Goal: Task Accomplishment & Management: Manage account settings

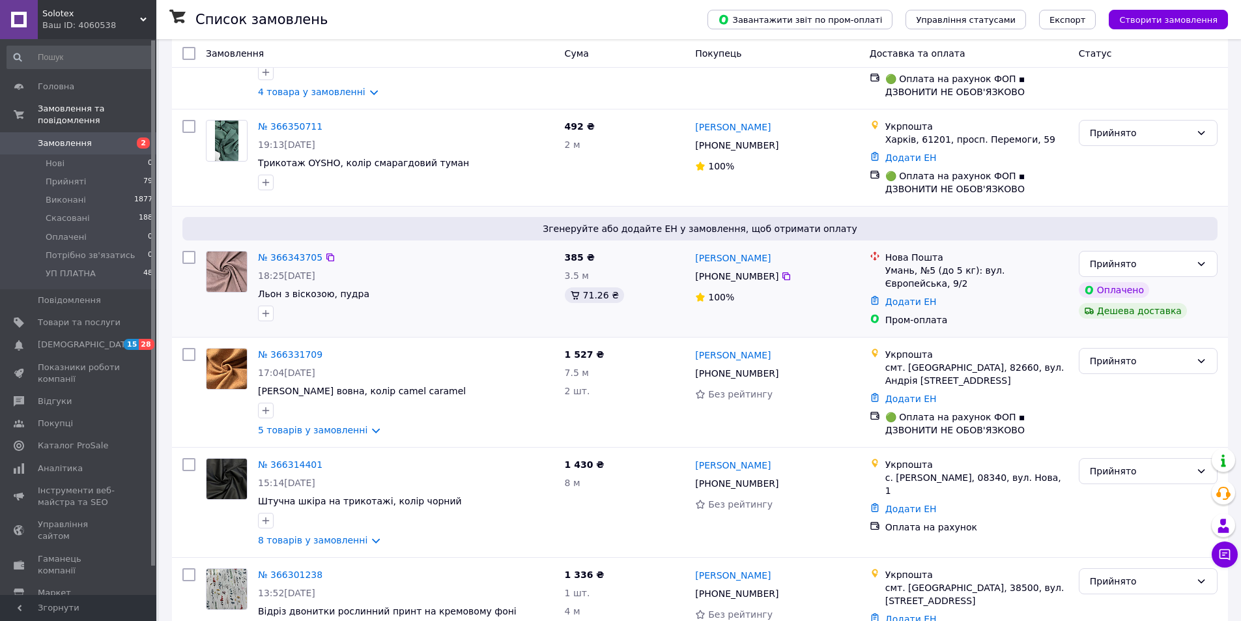
scroll to position [195, 0]
click at [325, 254] on icon at bounding box center [330, 256] width 10 height 10
click at [324, 211] on div "Згенеруйте або додайте ЕН у замовлення, щоб отримати оплату № 366343705 18:25, …" at bounding box center [700, 270] width 1056 height 130
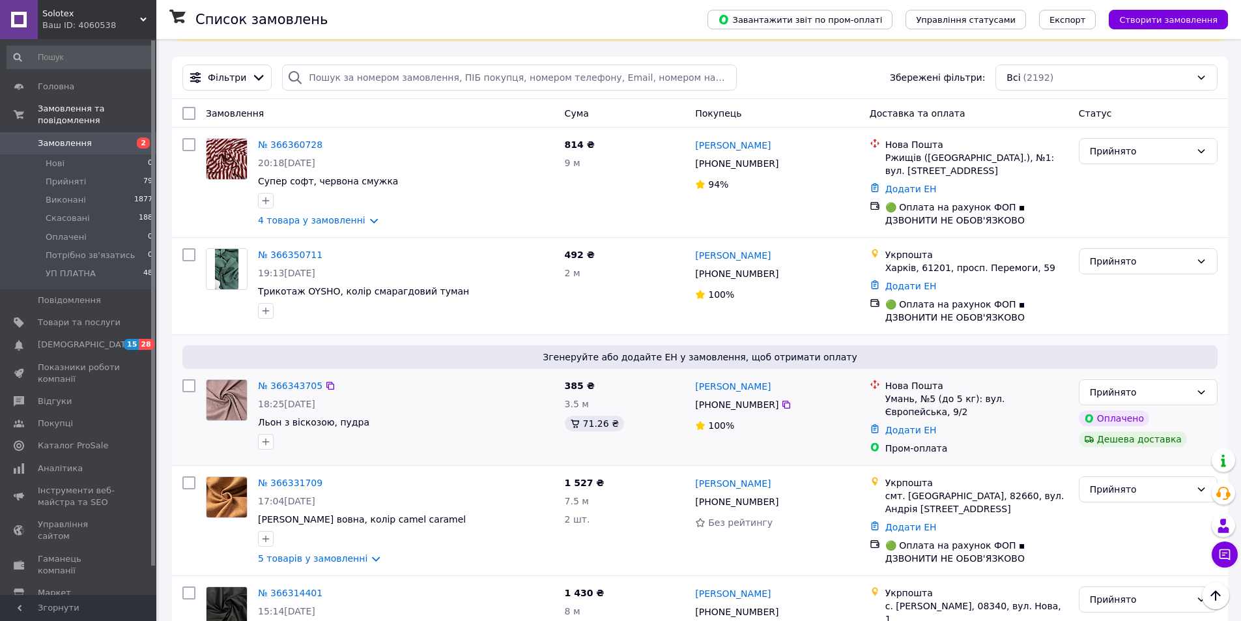
scroll to position [65, 0]
click at [326, 255] on icon at bounding box center [330, 255] width 8 height 8
click at [325, 146] on icon at bounding box center [330, 145] width 10 height 10
